Goal: Task Accomplishment & Management: Manage account settings

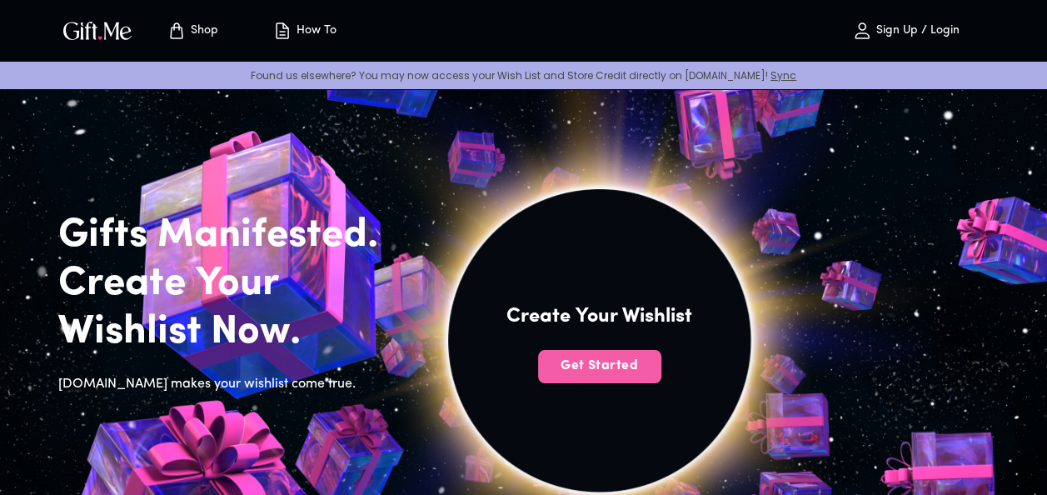
click at [610, 379] on button "Get Started" at bounding box center [599, 366] width 123 height 33
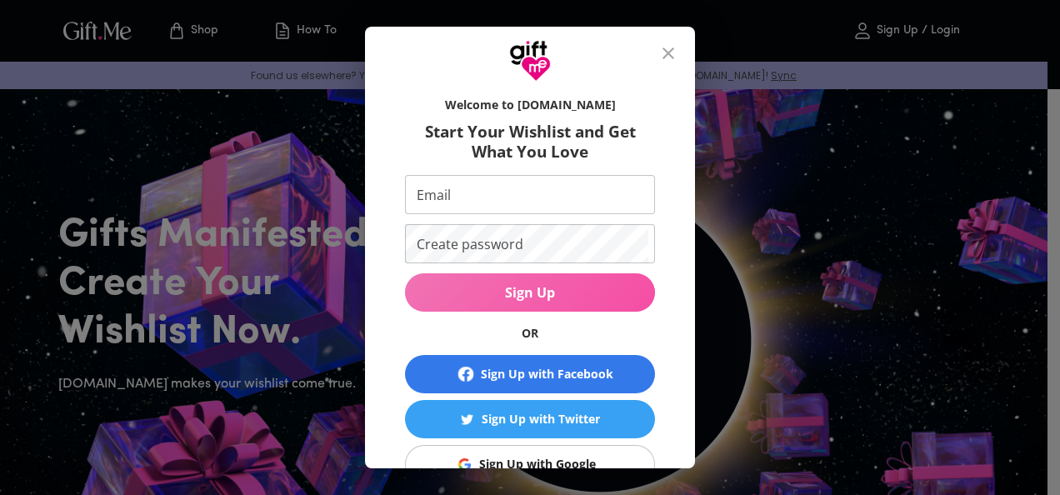
click at [553, 285] on span "Sign Up" at bounding box center [530, 292] width 250 height 18
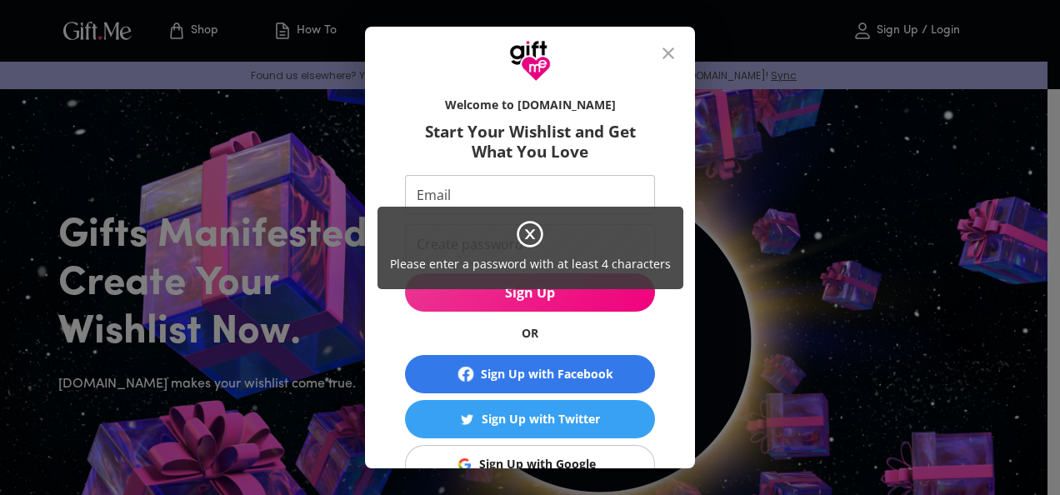
click at [548, 188] on div "Please enter a password with at least 4 characters" at bounding box center [530, 247] width 1060 height 495
click at [516, 200] on div "Please enter a password with at least 4 characters" at bounding box center [530, 247] width 1060 height 495
click at [653, 302] on div "Please enter a password with at least 4 characters" at bounding box center [530, 247] width 1060 height 495
click at [528, 228] on icon at bounding box center [530, 234] width 30 height 30
click at [525, 231] on icon at bounding box center [530, 234] width 30 height 30
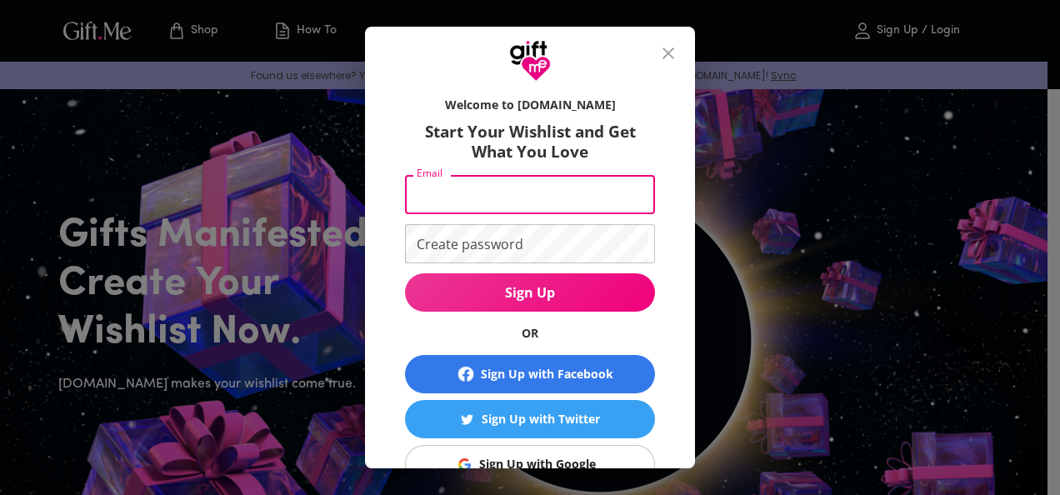
click at [439, 194] on input "Email" at bounding box center [526, 194] width 243 height 39
type input "[EMAIL_ADDRESS][DOMAIN_NAME]"
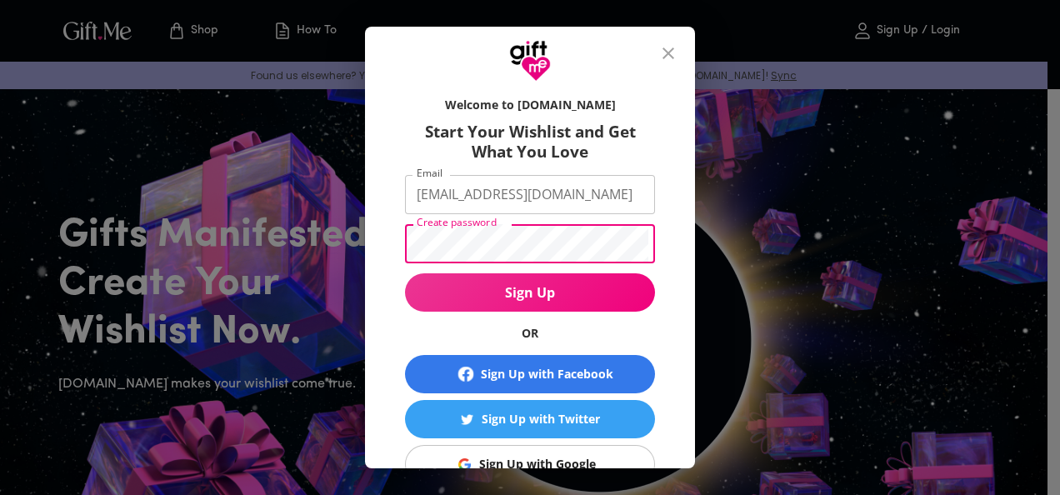
click at [405, 273] on button "Sign Up" at bounding box center [530, 292] width 250 height 38
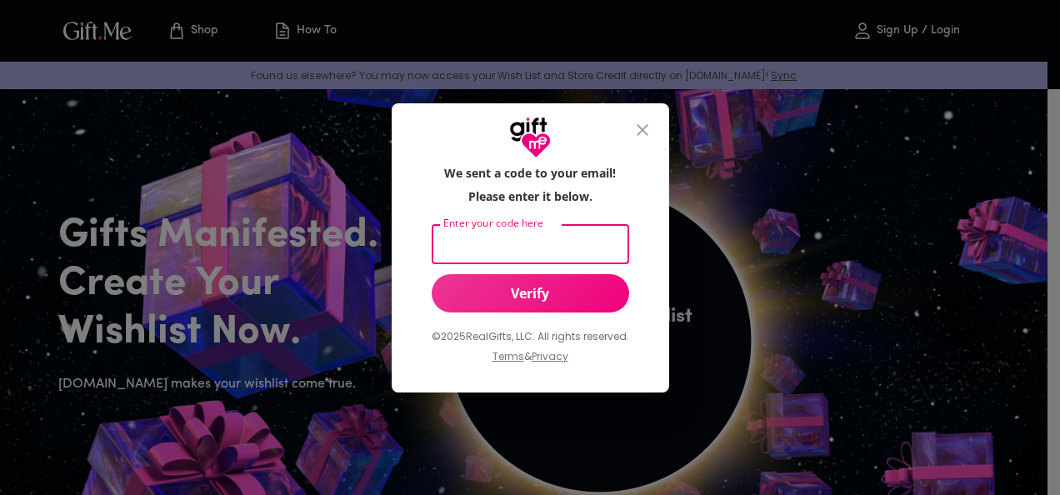
click at [508, 236] on input "Enter your code here" at bounding box center [527, 244] width 191 height 39
type input "362454"
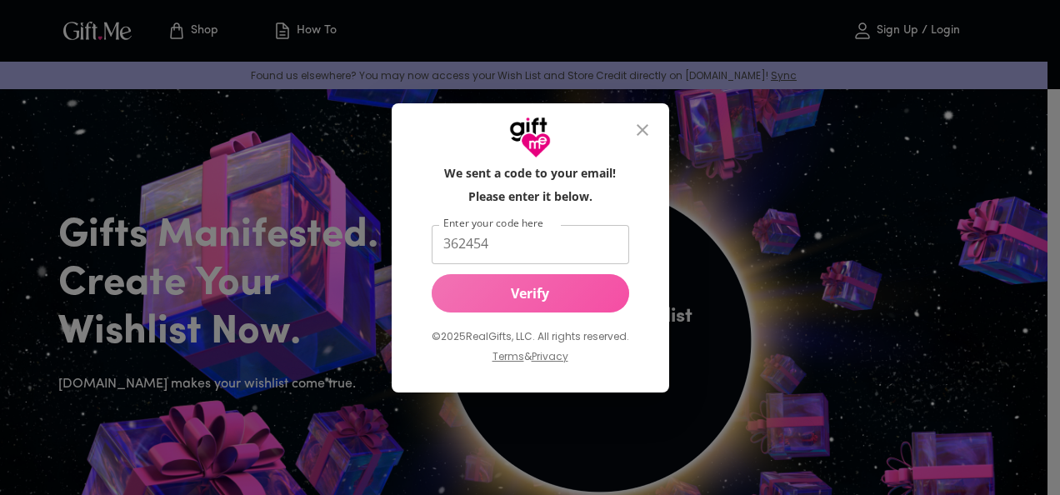
click at [505, 305] on button "Verify" at bounding box center [530, 293] width 197 height 38
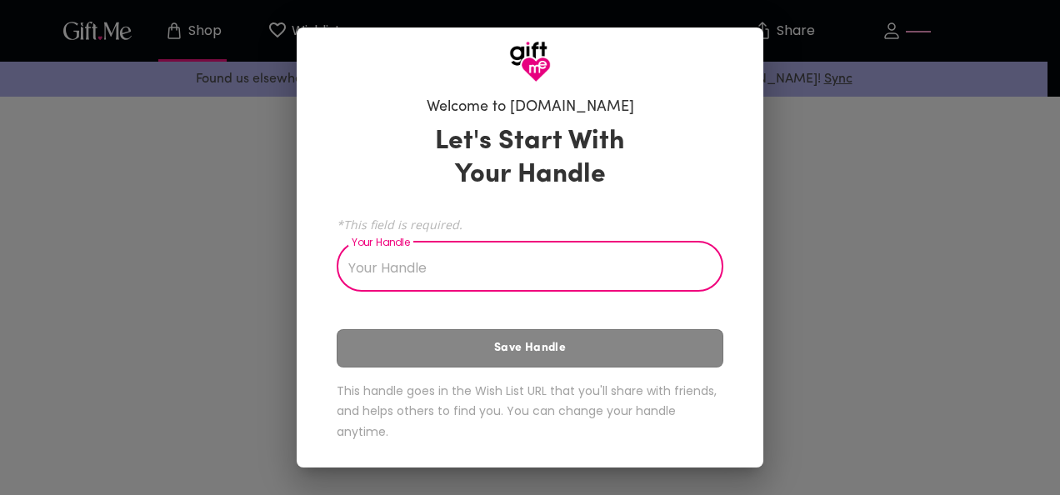
click at [497, 273] on input "Your Handle" at bounding box center [521, 268] width 368 height 47
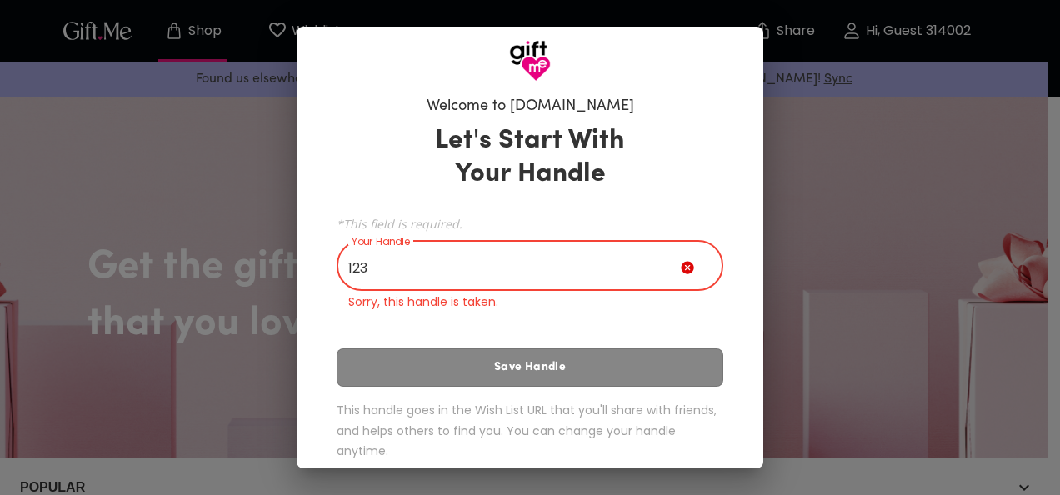
drag, startPoint x: 500, startPoint y: 264, endPoint x: 408, endPoint y: 254, distance: 92.2
click at [408, 254] on input "123" at bounding box center [509, 267] width 344 height 47
type input "1"
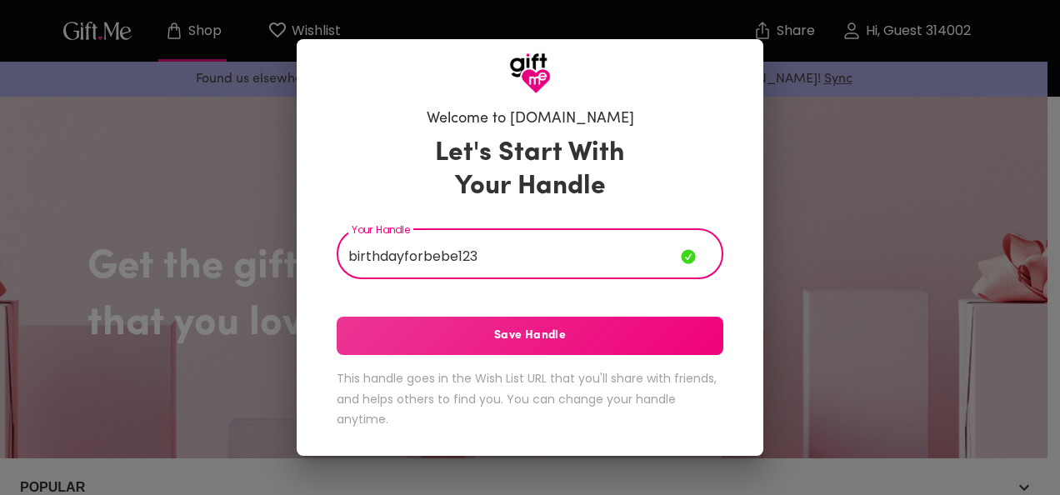
drag, startPoint x: 479, startPoint y: 257, endPoint x: 457, endPoint y: 262, distance: 23.0
click at [457, 262] on input "birthdayforbebe123" at bounding box center [509, 255] width 344 height 47
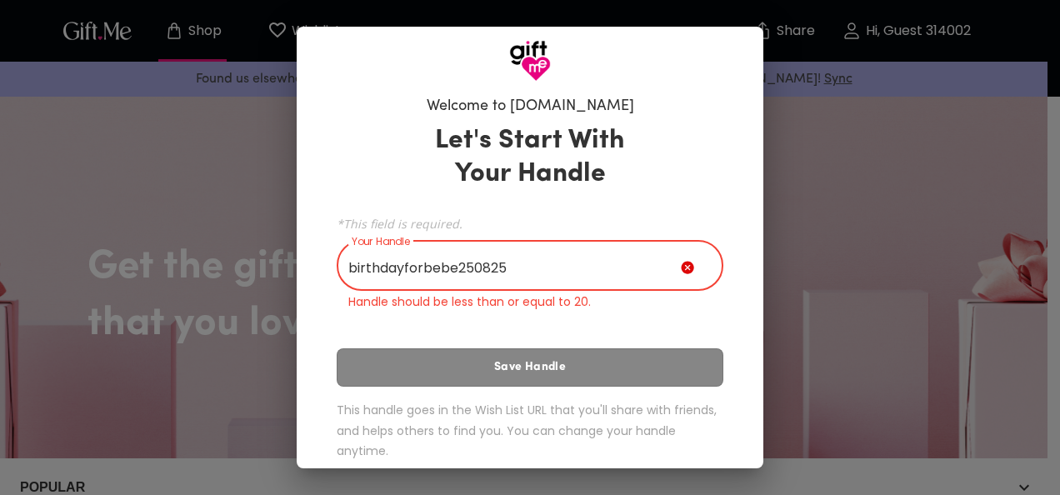
click at [445, 269] on input "birthdayforbebe250825" at bounding box center [509, 267] width 344 height 47
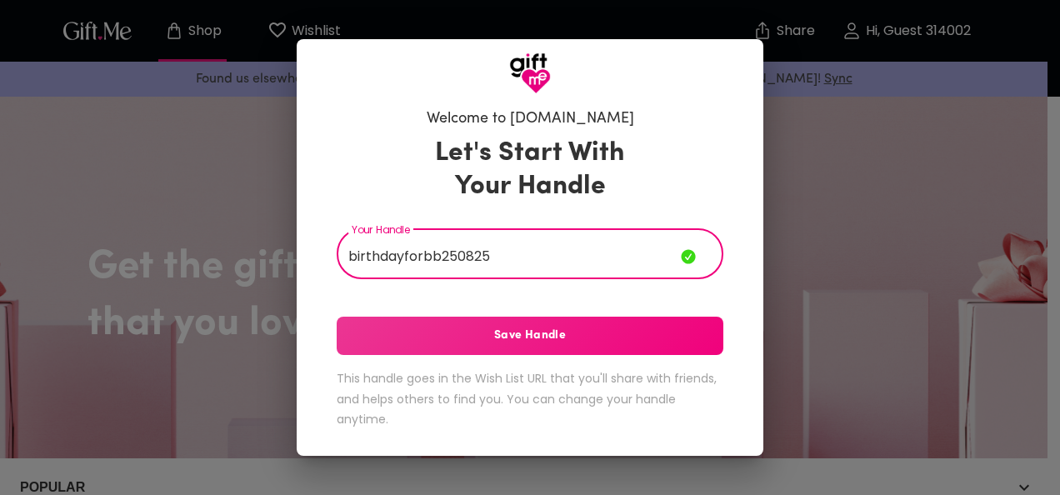
type input "birthdayforbb250825"
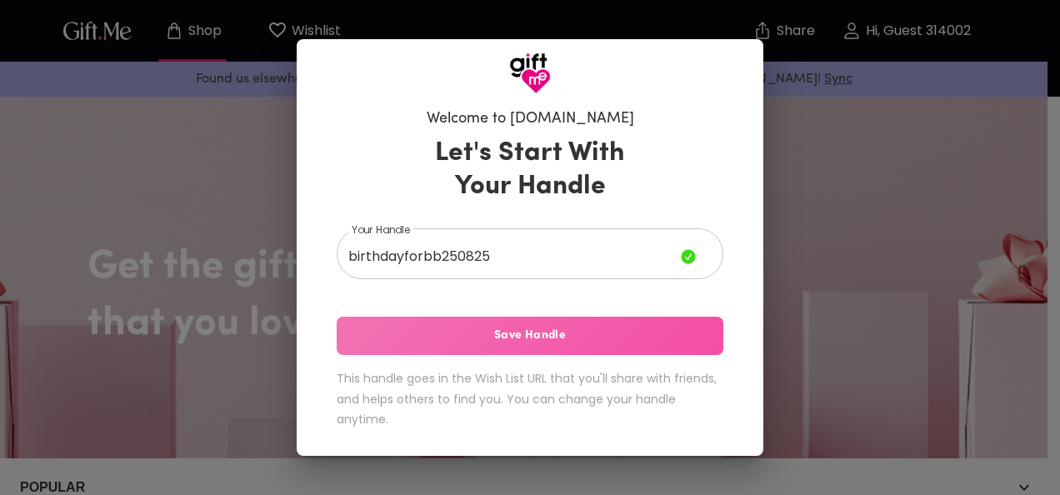
click at [567, 337] on span "Save Handle" at bounding box center [530, 336] width 387 height 18
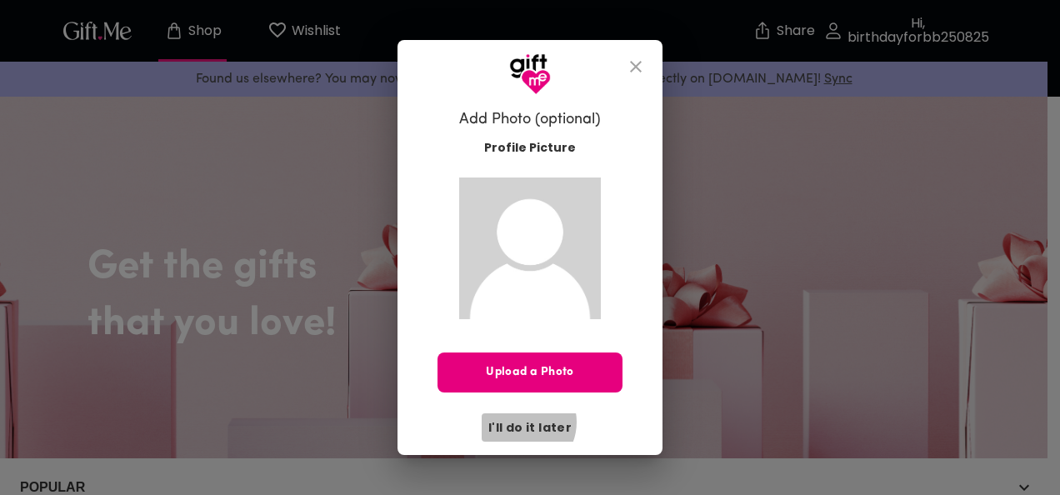
click at [524, 422] on span "I'll do it later" at bounding box center [529, 427] width 83 height 18
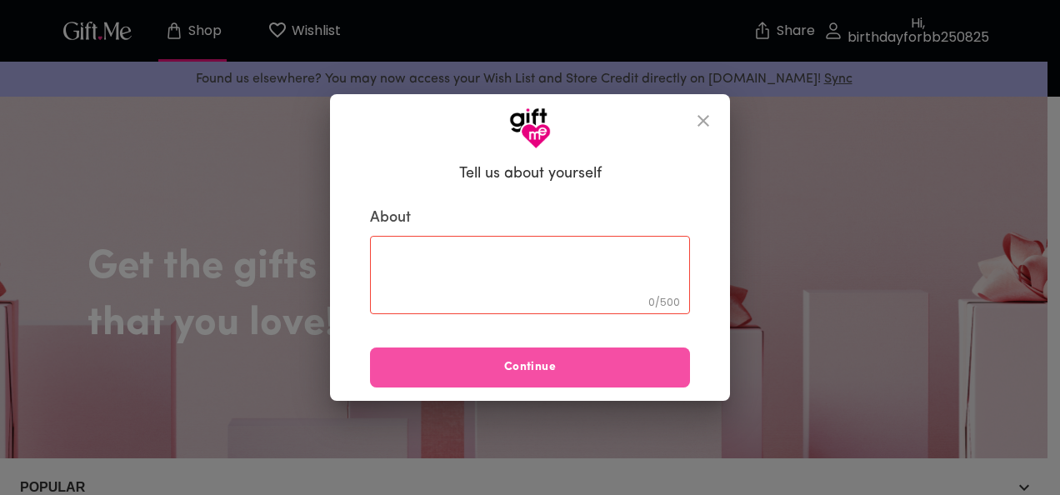
click at [521, 365] on span "Continue" at bounding box center [530, 367] width 320 height 18
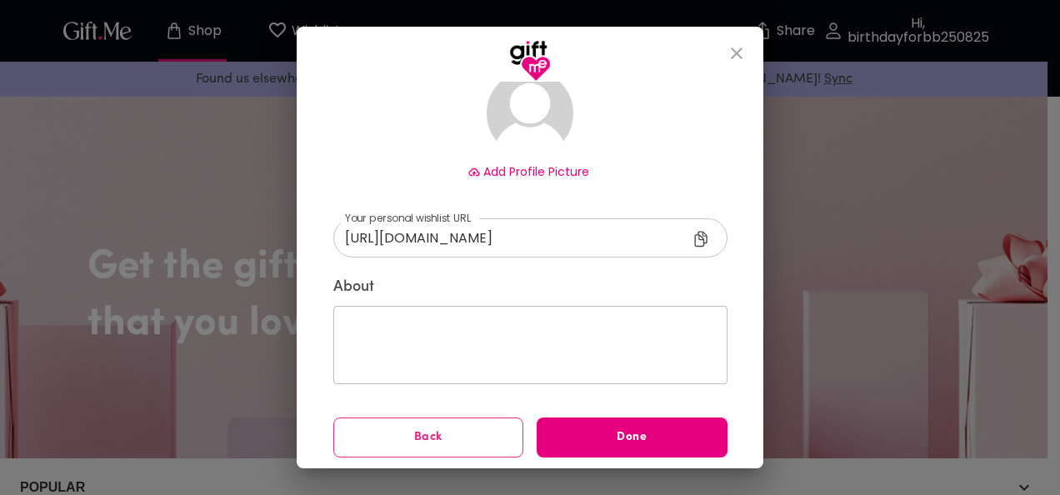
scroll to position [136, 0]
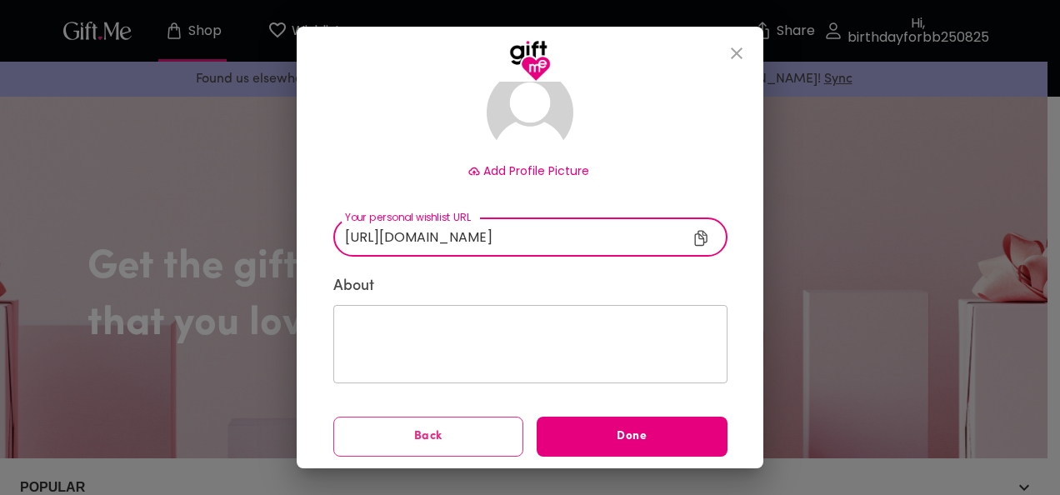
click at [588, 232] on input "[URL][DOMAIN_NAME]" at bounding box center [524, 236] width 382 height 39
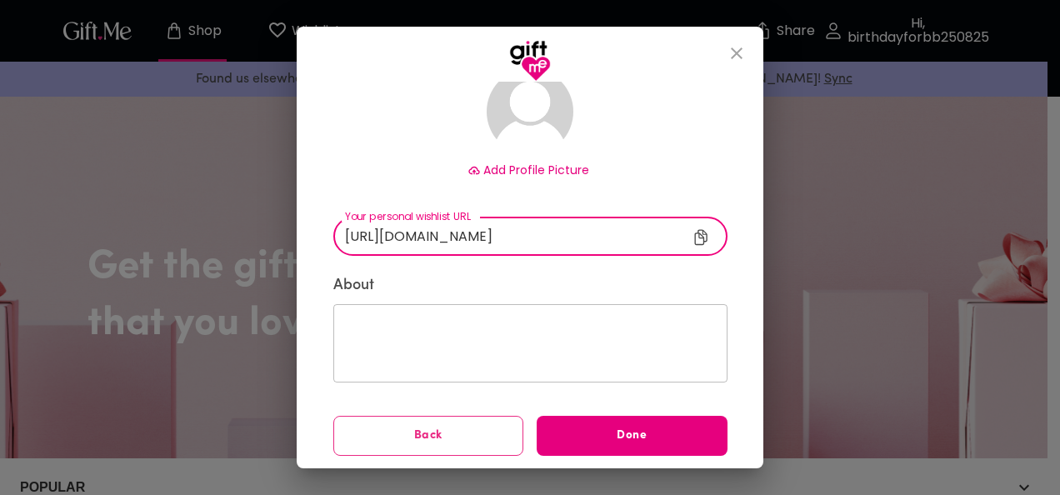
click at [455, 427] on span "Back" at bounding box center [428, 436] width 189 height 18
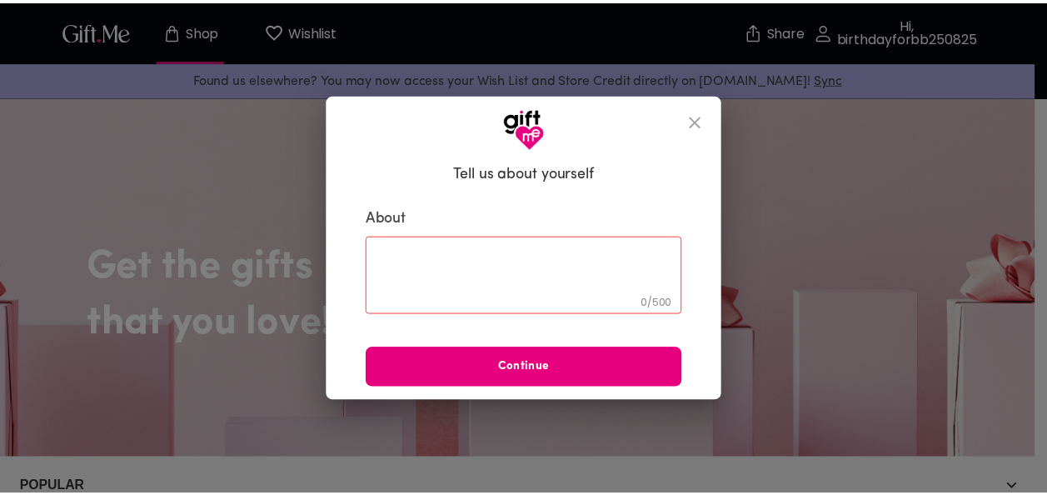
scroll to position [0, 0]
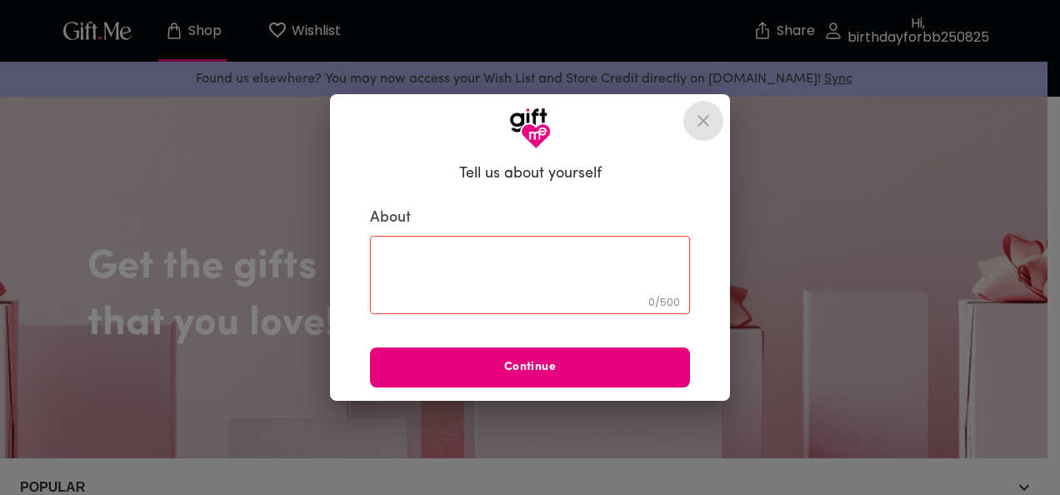
click at [702, 127] on icon "close" at bounding box center [703, 121] width 20 height 20
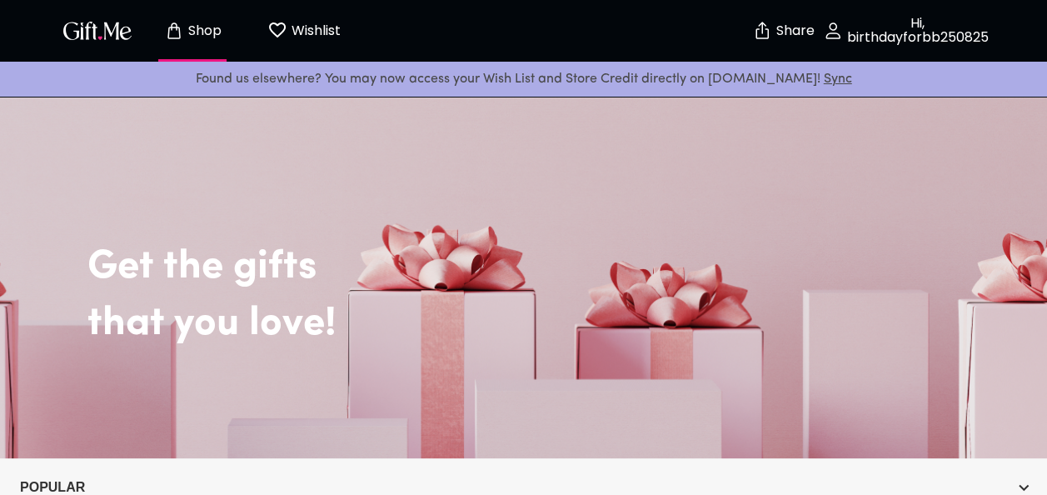
click at [918, 29] on p "Hi, birthdayforbb250825" at bounding box center [916, 31] width 146 height 28
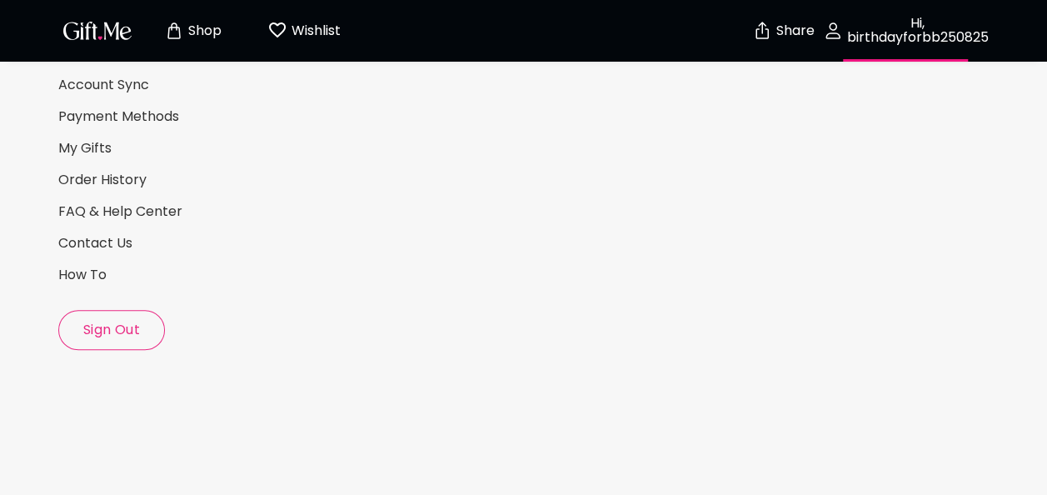
select select "US"
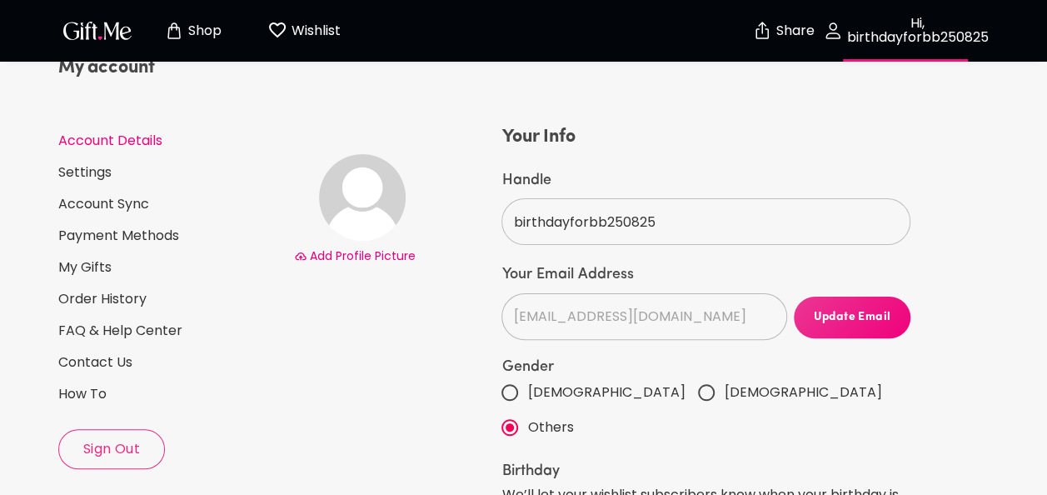
scroll to position [57, 0]
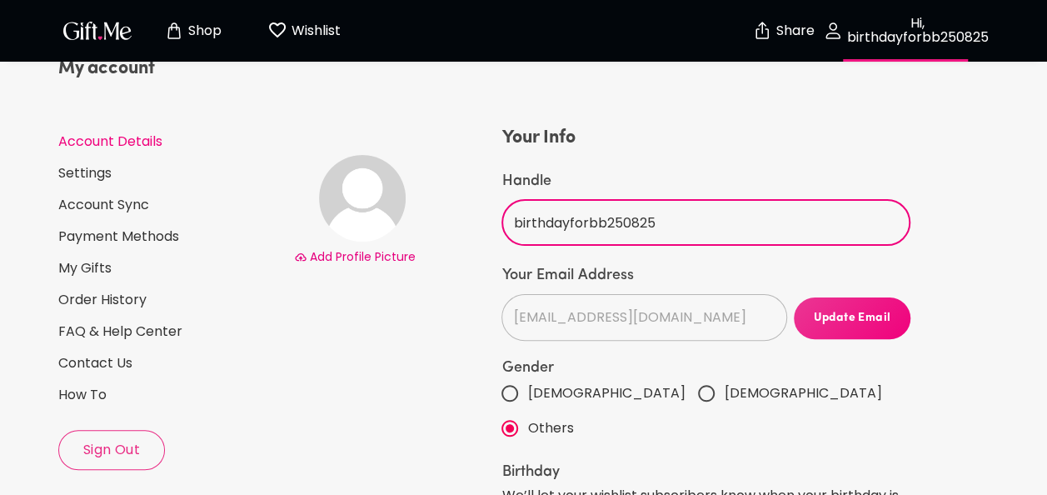
click at [587, 226] on input "birthdayforbb250825" at bounding box center [697, 222] width 390 height 47
drag, startPoint x: 677, startPoint y: 222, endPoint x: 420, endPoint y: 210, distance: 257.8
click at [420, 210] on div "Add Profile Picture Your Info Handle birthdayforbb250825 ​ Your Email Address […" at bounding box center [602, 456] width 622 height 662
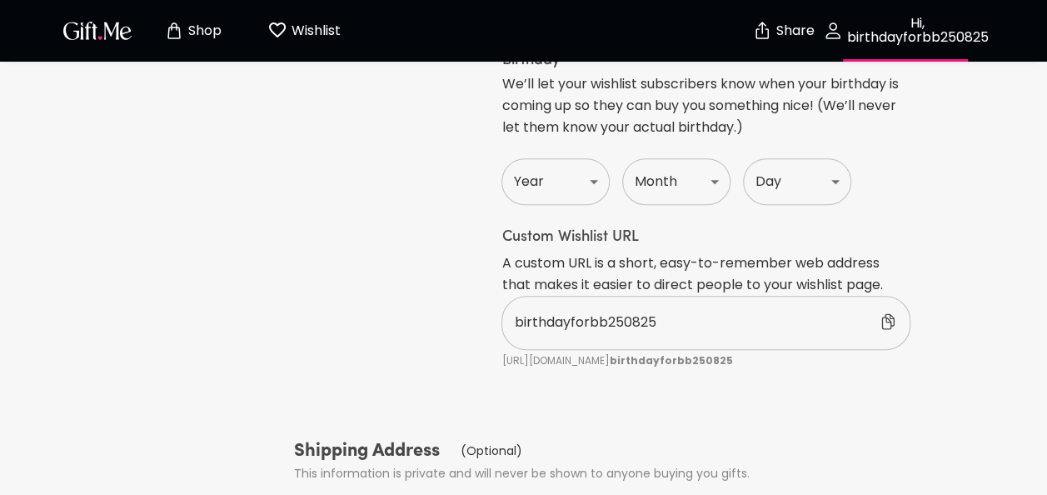
scroll to position [570, 0]
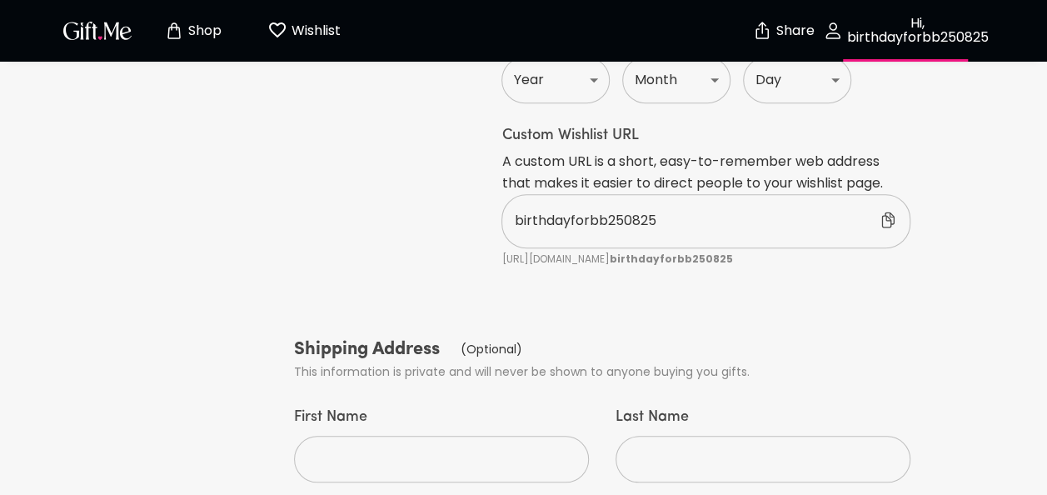
type input "andiniagn"
click at [753, 210] on p "birthdayforbb250825" at bounding box center [663, 221] width 299 height 22
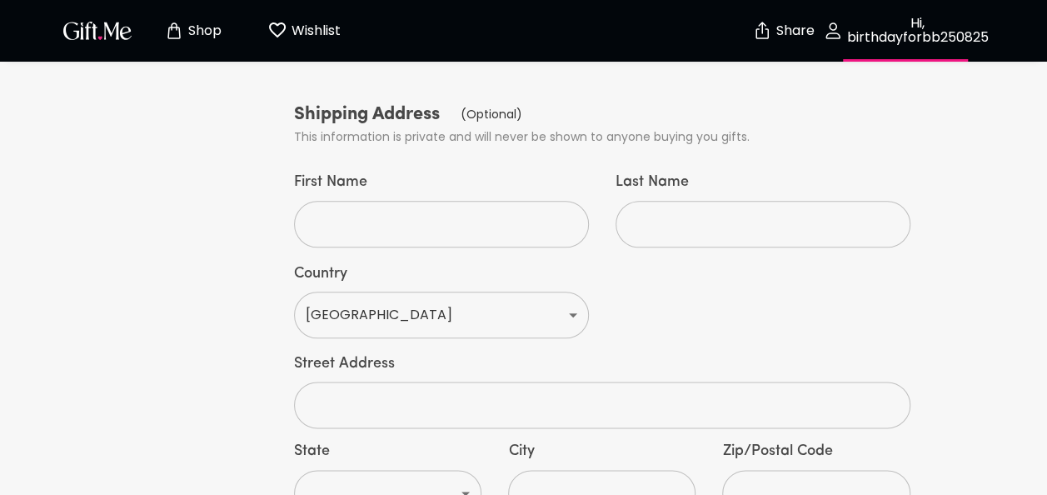
scroll to position [990, 0]
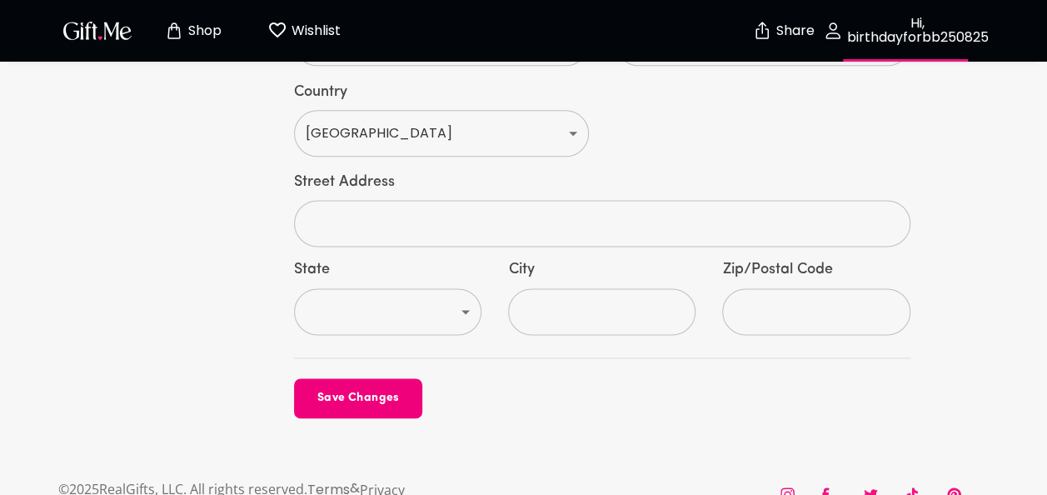
type input "andiniagn"
click at [397, 378] on button "Save Changes" at bounding box center [358, 398] width 128 height 40
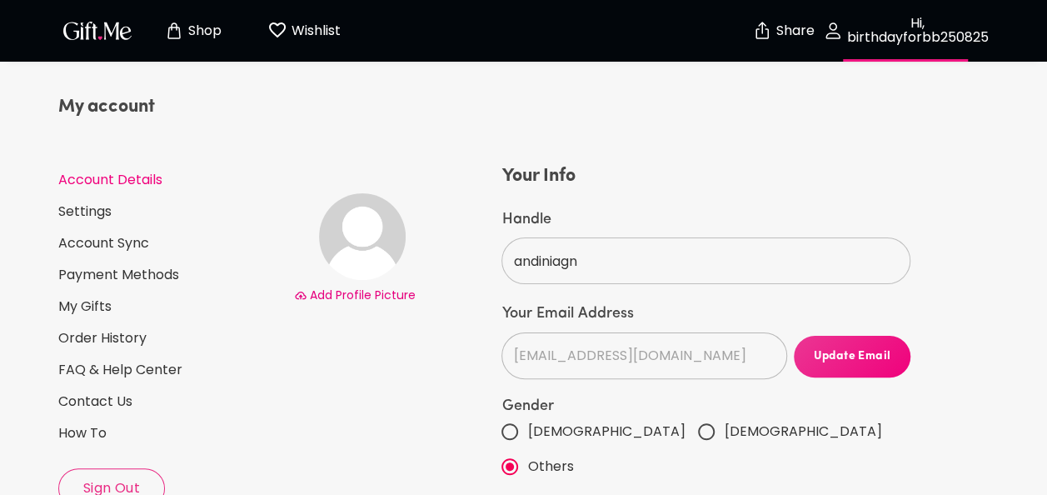
scroll to position [0, 0]
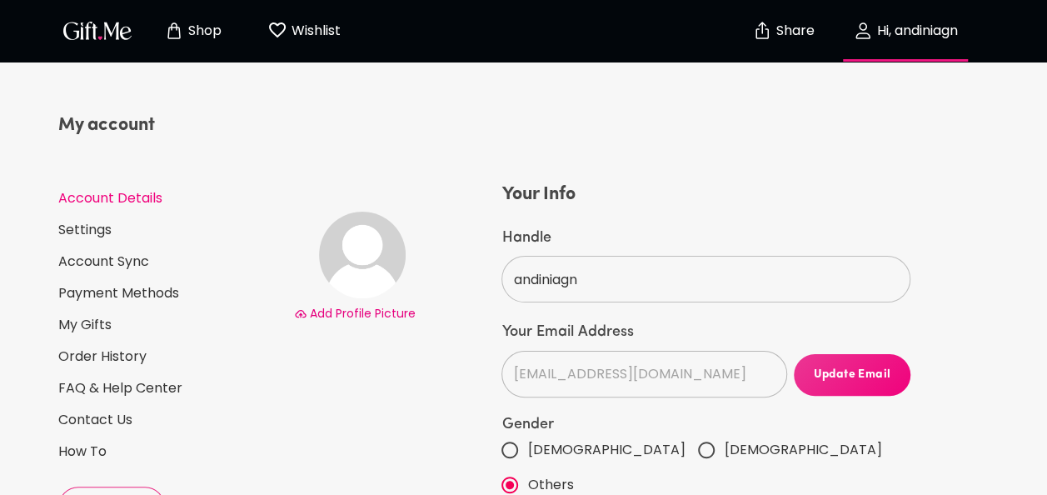
click at [792, 32] on p "Share" at bounding box center [793, 31] width 42 height 14
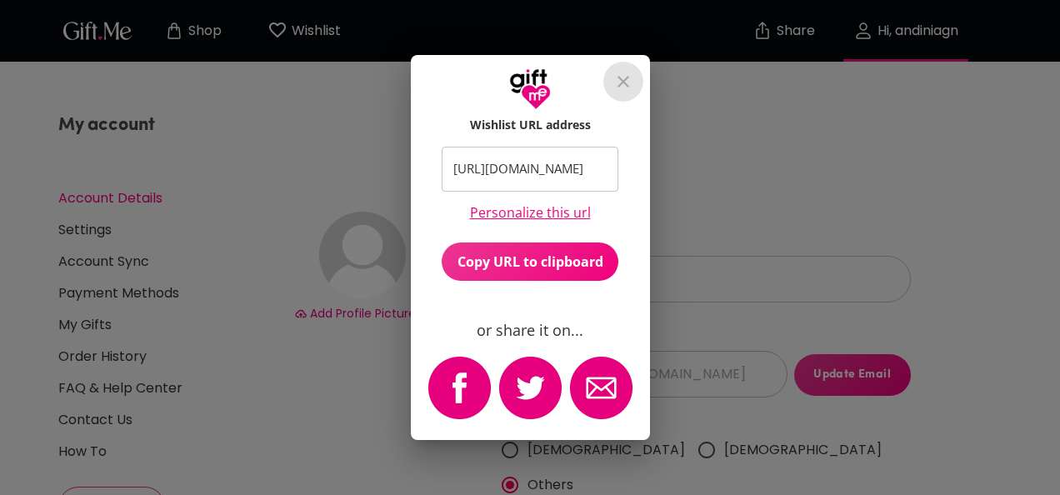
click at [623, 83] on icon "close" at bounding box center [623, 82] width 20 height 20
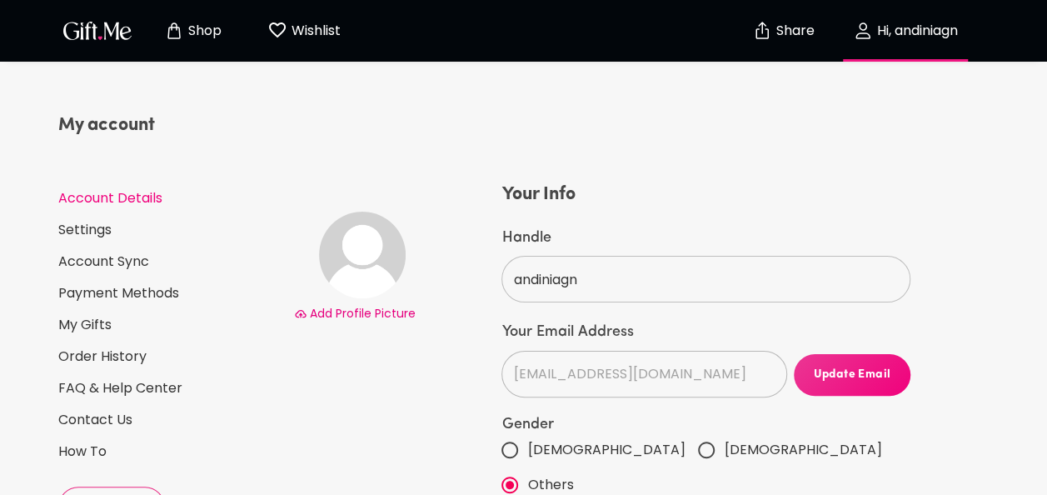
scroll to position [79, 0]
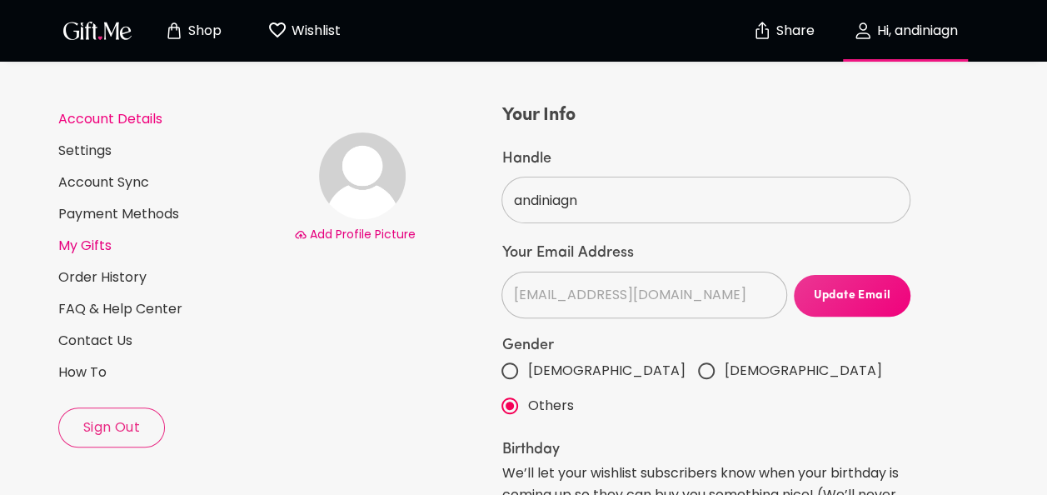
click at [103, 242] on link "My Gifts" at bounding box center [169, 246] width 222 height 18
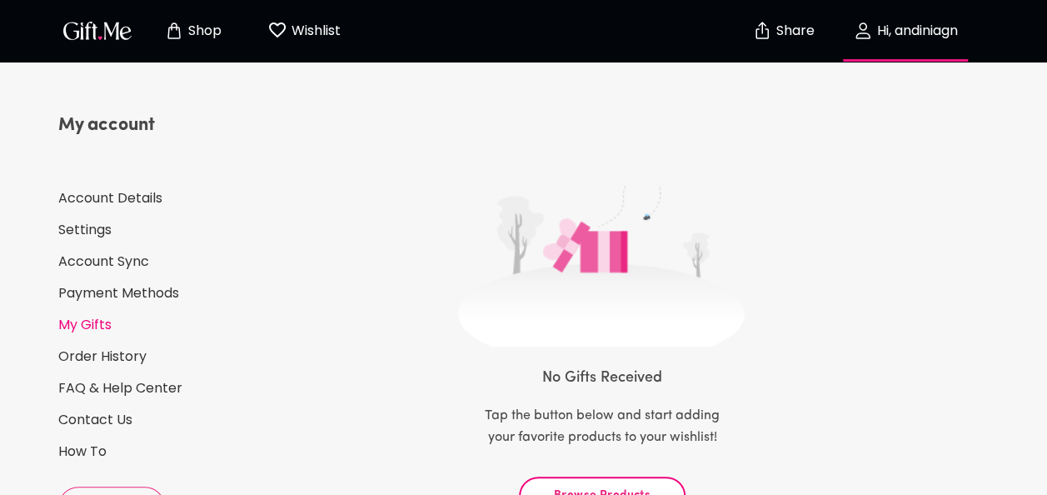
click at [205, 32] on p "Shop" at bounding box center [202, 31] width 37 height 14
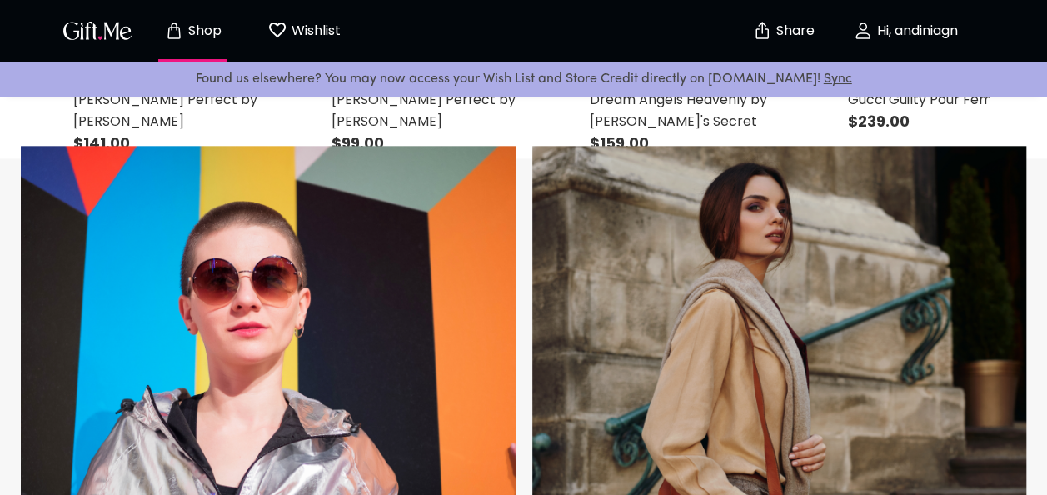
scroll to position [539, 0]
